Goal: Go to known website: Go to known website

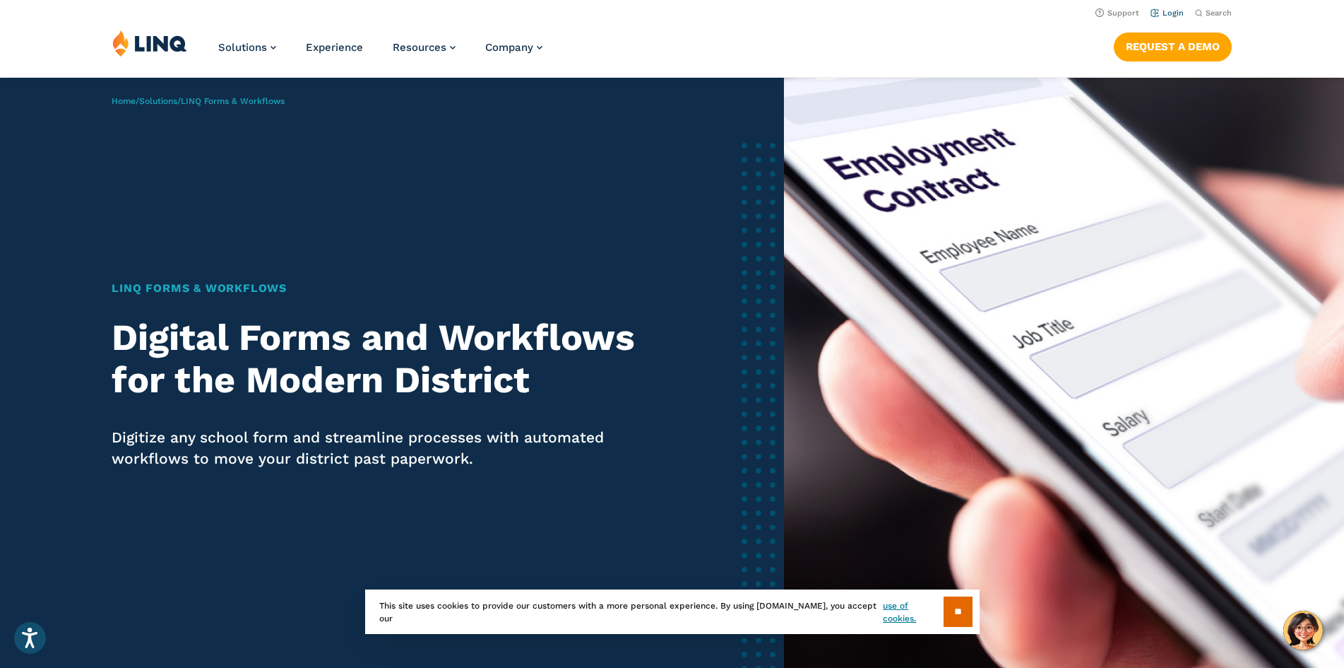
click at [1154, 14] on link "Login" at bounding box center [1167, 12] width 33 height 9
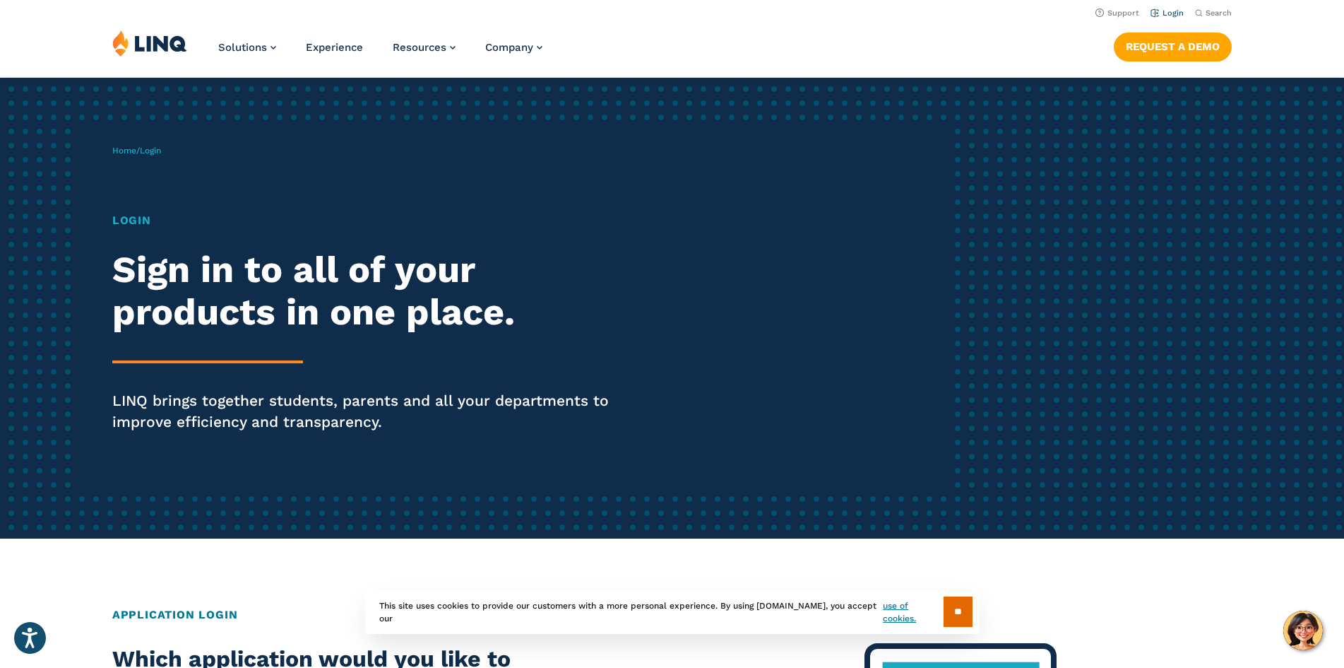
click at [1171, 11] on link "Login" at bounding box center [1167, 12] width 33 height 9
click at [143, 218] on h1 "Login" at bounding box center [371, 220] width 518 height 17
click at [223, 353] on div "Login Sign in to all of your products in one place. LINQ brings together studen…" at bounding box center [371, 342] width 518 height 260
click at [197, 283] on h2 "Sign in to all of your products in one place." at bounding box center [371, 291] width 518 height 85
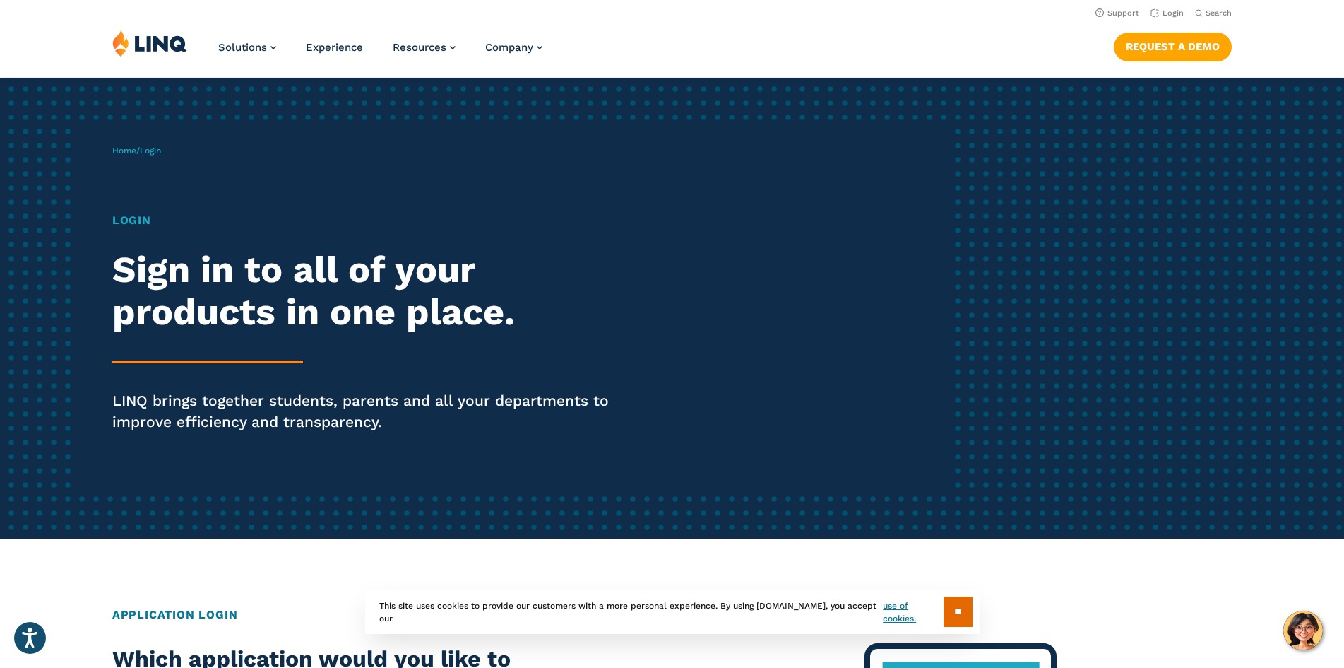
click at [194, 254] on h2 "Sign in to all of your products in one place." at bounding box center [371, 291] width 518 height 85
click at [129, 208] on div "Home / Login Login Sign in to all of your products in one place. LINQ brings to…" at bounding box center [532, 308] width 840 height 362
click at [246, 425] on p "LINQ brings together students, parents and all your departments to improve effi…" at bounding box center [371, 411] width 518 height 42
click at [121, 149] on link "Home" at bounding box center [124, 151] width 24 height 10
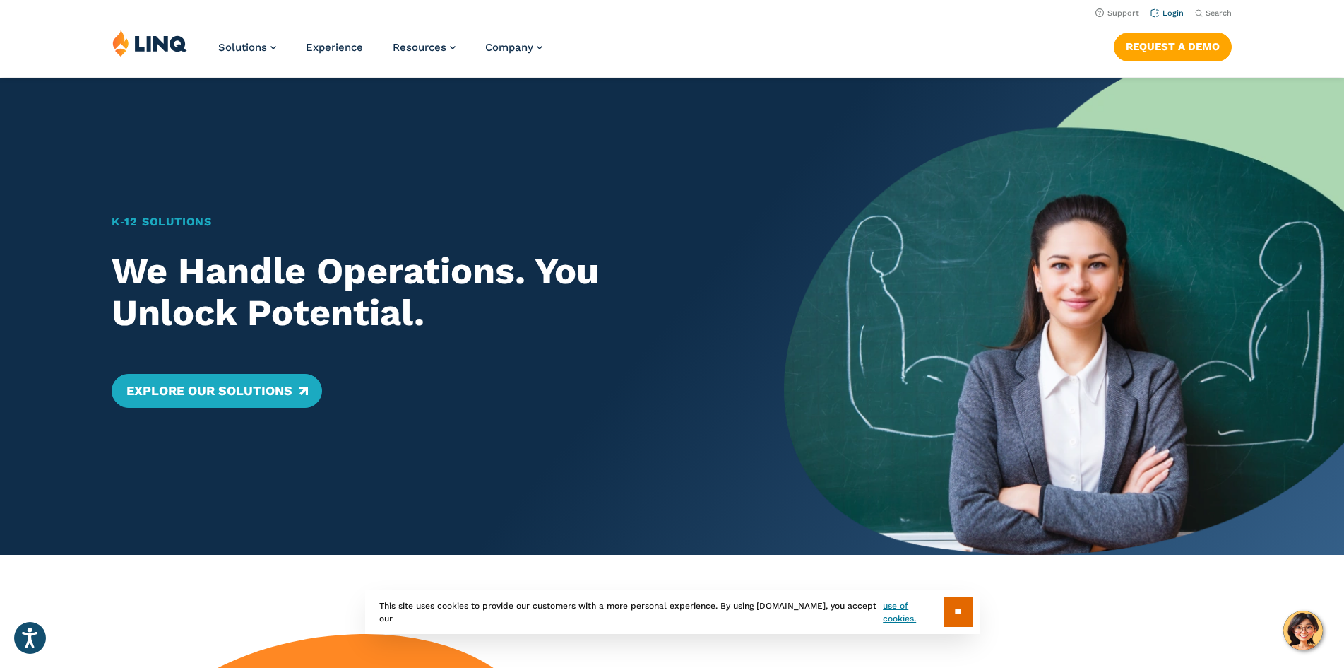
click at [1168, 6] on li "Login" at bounding box center [1167, 12] width 33 height 16
click at [1171, 10] on link "Login" at bounding box center [1167, 12] width 33 height 9
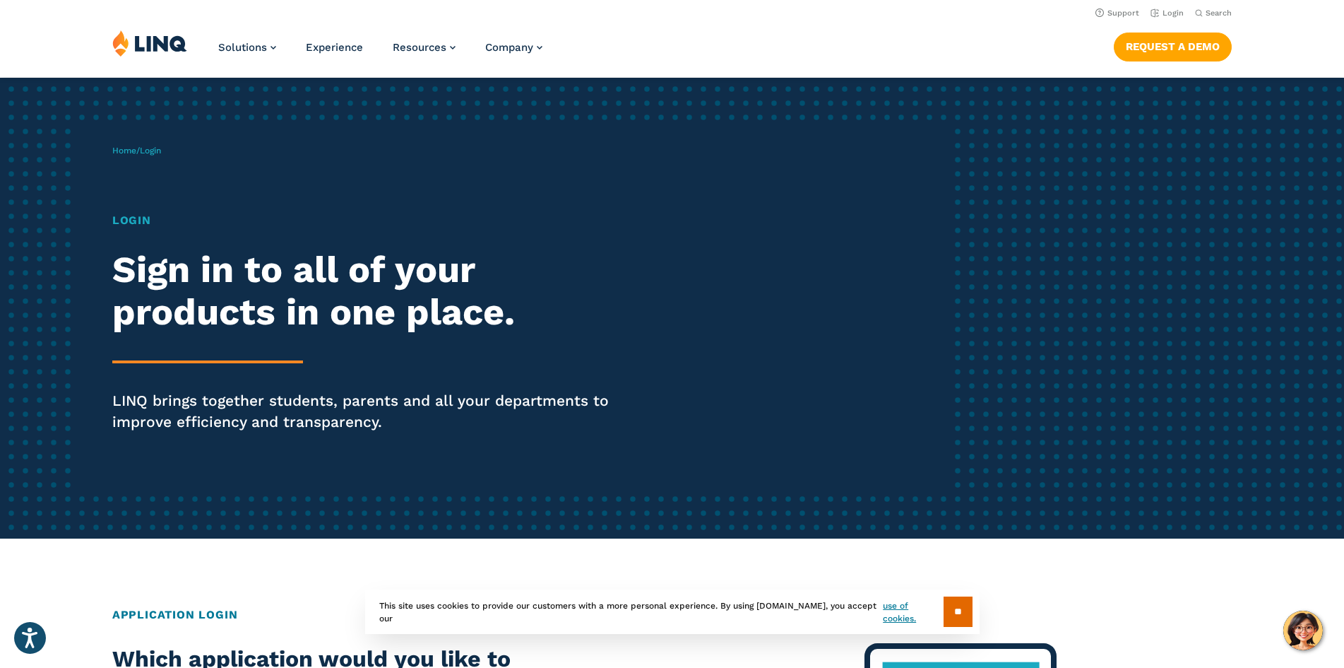
click at [126, 219] on h1 "Login" at bounding box center [371, 220] width 518 height 17
click at [219, 335] on div "Login Sign in to all of your products in one place. LINQ brings together studen…" at bounding box center [371, 342] width 518 height 260
click at [143, 104] on div "Home / Login Login Sign in to all of your products in one place. LINQ brings to…" at bounding box center [672, 308] width 1344 height 461
click at [175, 148] on div "Home / Login Login Sign in to all of your products in one place. LINQ brings to…" at bounding box center [532, 308] width 840 height 362
click at [156, 153] on span "Login" at bounding box center [150, 151] width 21 height 10
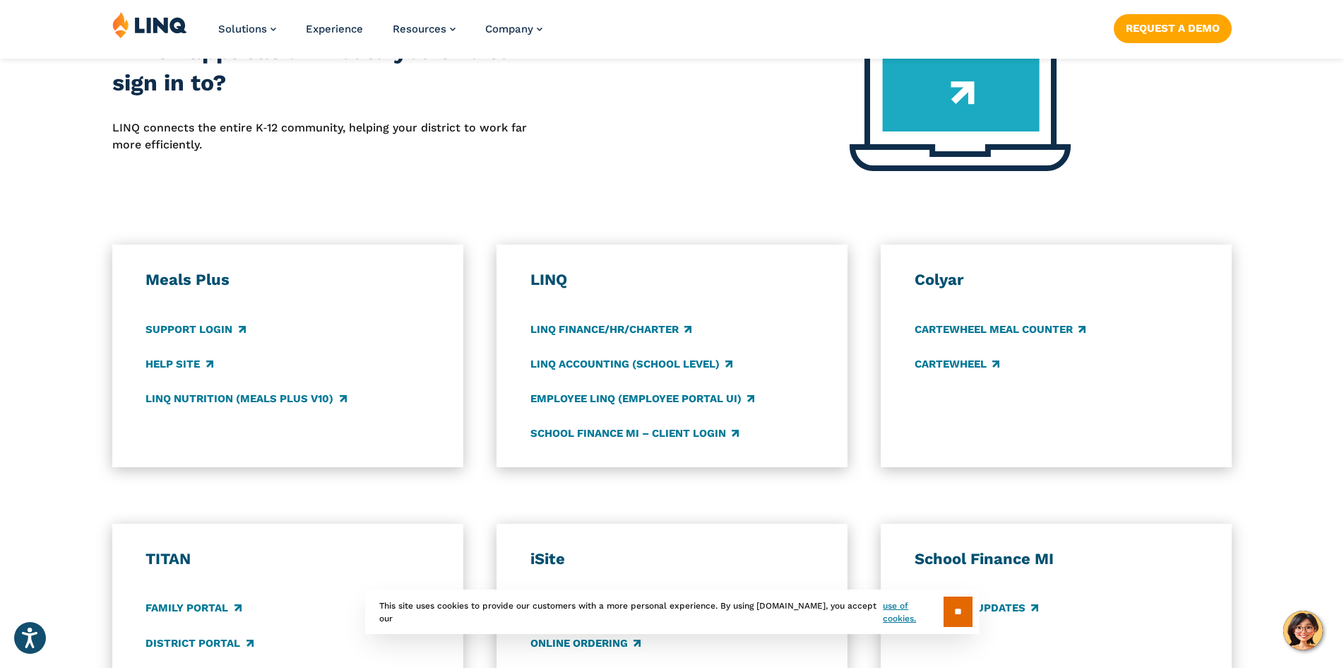
scroll to position [636, 0]
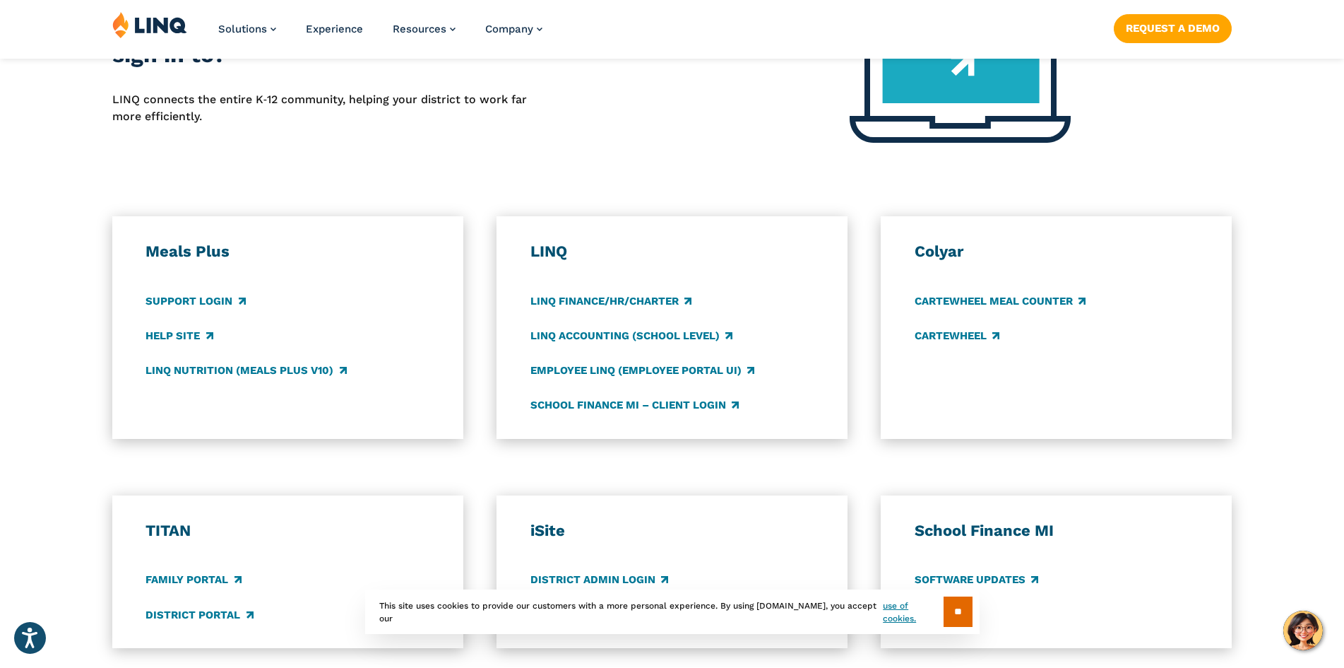
click at [565, 243] on h3 "LINQ" at bounding box center [672, 252] width 283 height 20
click at [600, 366] on link "Employee LINQ (Employee Portal UI)" at bounding box center [643, 370] width 224 height 16
